Goal: Find contact information: Find contact information

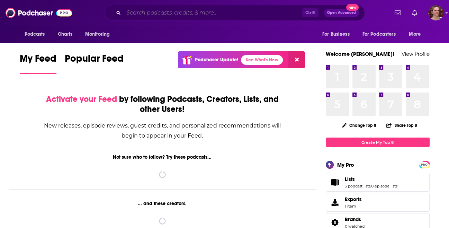
click at [197, 8] on input "Search podcasts, credits, & more..." at bounding box center [213, 12] width 179 height 11
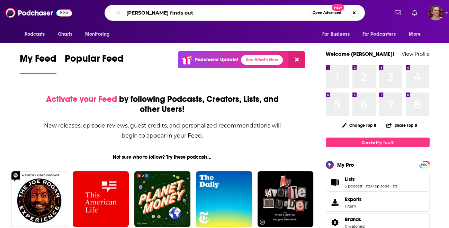
type input "[PERSON_NAME] finds out"
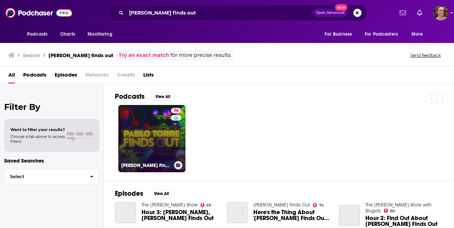
click at [154, 130] on link "74 [PERSON_NAME] Finds Out" at bounding box center [151, 138] width 67 height 67
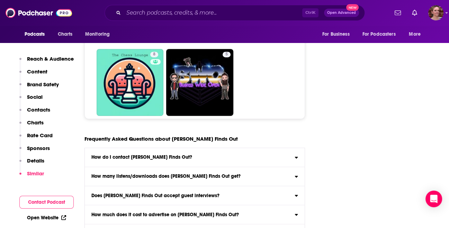
scroll to position [3182, 0]
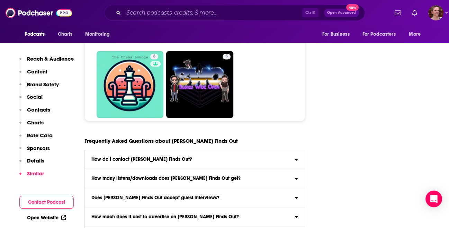
click at [206, 195] on h3 "Does [PERSON_NAME] Finds Out accept guest interviews?" at bounding box center [155, 197] width 128 height 5
click at [0, 0] on input "Does [PERSON_NAME] Finds Out accept guest interviews? Yes" at bounding box center [0, 0] width 0 height 0
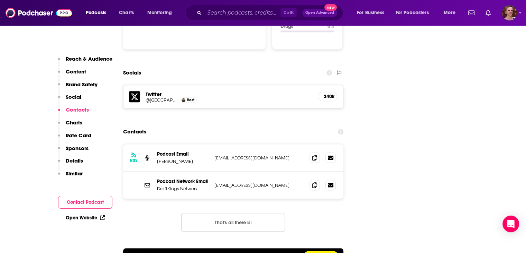
scroll to position [800, 0]
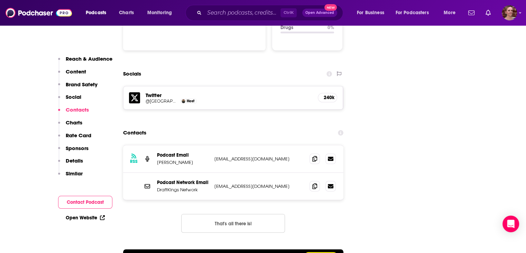
click at [244, 156] on p "[EMAIL_ADDRESS][DOMAIN_NAME]" at bounding box center [260, 159] width 90 height 6
drag, startPoint x: 274, startPoint y: 112, endPoint x: 213, endPoint y: 108, distance: 61.1
click at [213, 145] on div "RSS Podcast Email [PERSON_NAME] [EMAIL_ADDRESS][DOMAIN_NAME] [EMAIL_ADDRESS][DO…" at bounding box center [233, 158] width 221 height 27
